Goal: Check status: Check status

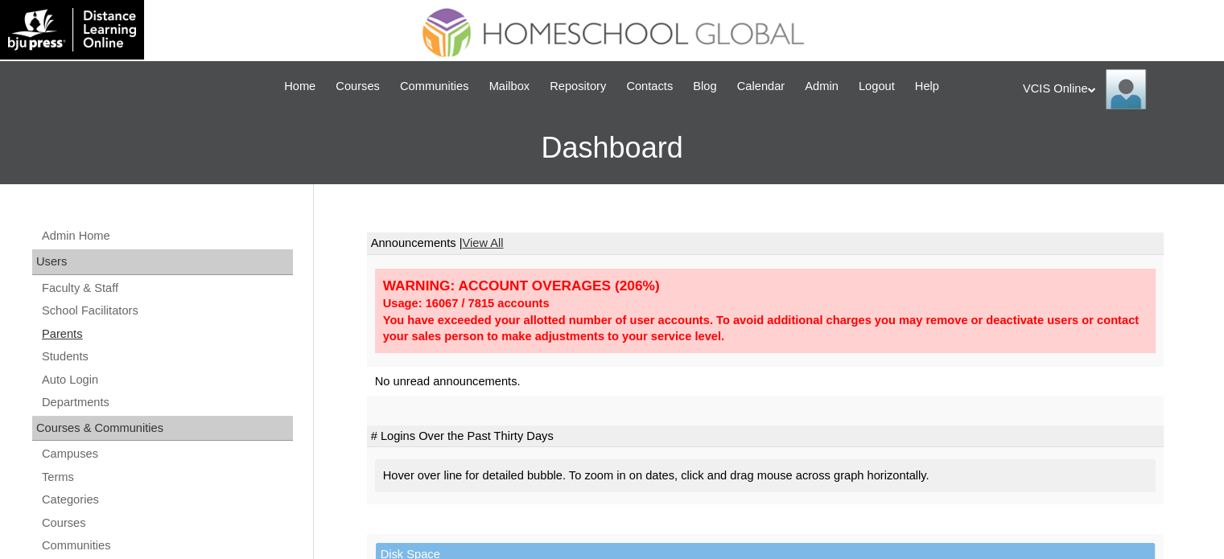
click at [76, 339] on link "Parents" at bounding box center [166, 334] width 253 height 20
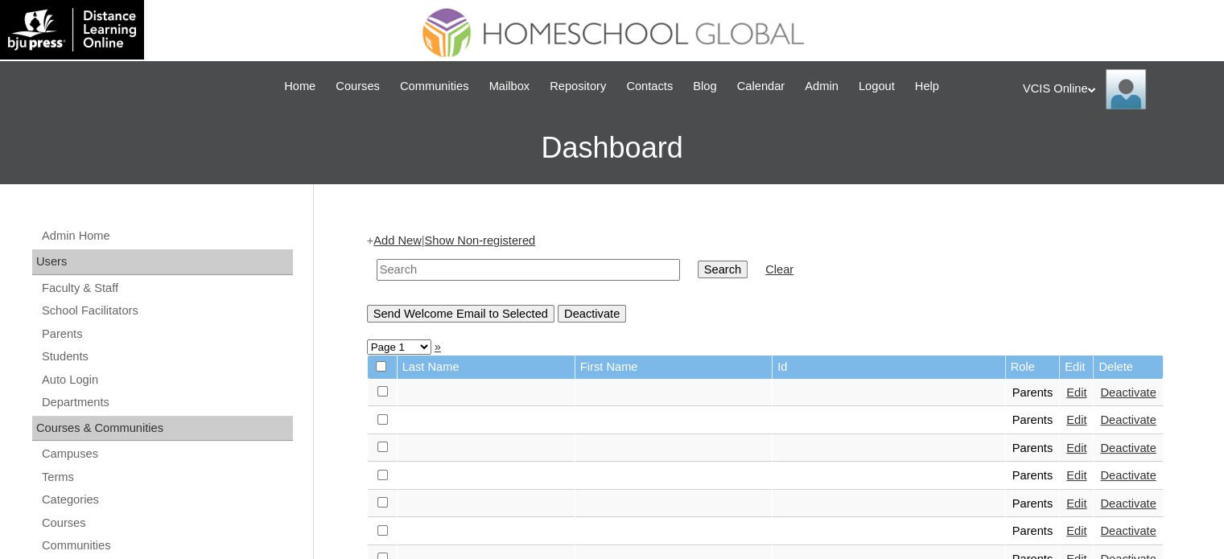
drag, startPoint x: 497, startPoint y: 270, endPoint x: 512, endPoint y: 269, distance: 14.5
click at [497, 270] on input "text" at bounding box center [528, 270] width 303 height 22
paste input "VCIS022-6A-PA2025"
type input "VCIS022-6A-PA2025"
click at [698, 270] on input "Search" at bounding box center [723, 270] width 50 height 18
